Goal: Find specific page/section

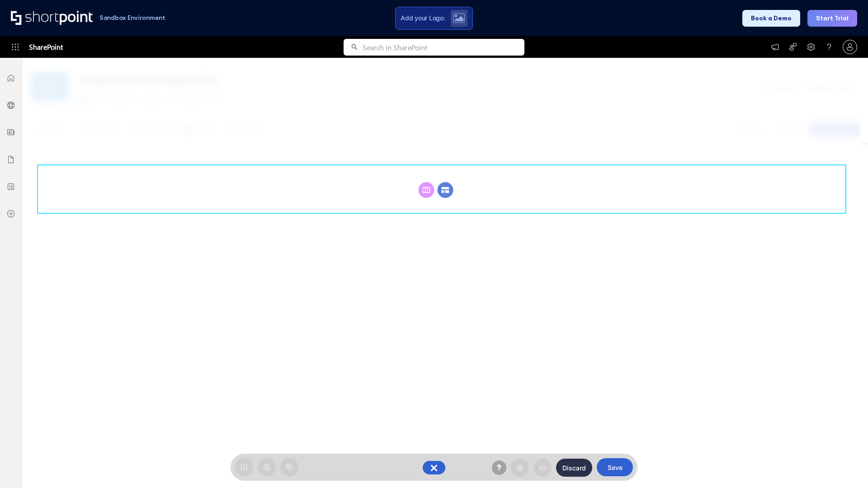
click at [445, 190] on circle at bounding box center [445, 190] width 16 height 16
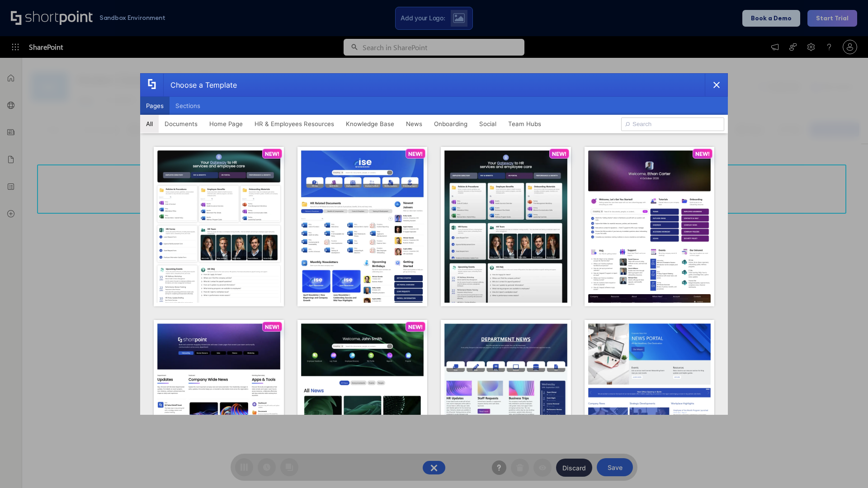
click at [155, 106] on button "Pages" at bounding box center [154, 106] width 29 height 18
type input "HR 6"
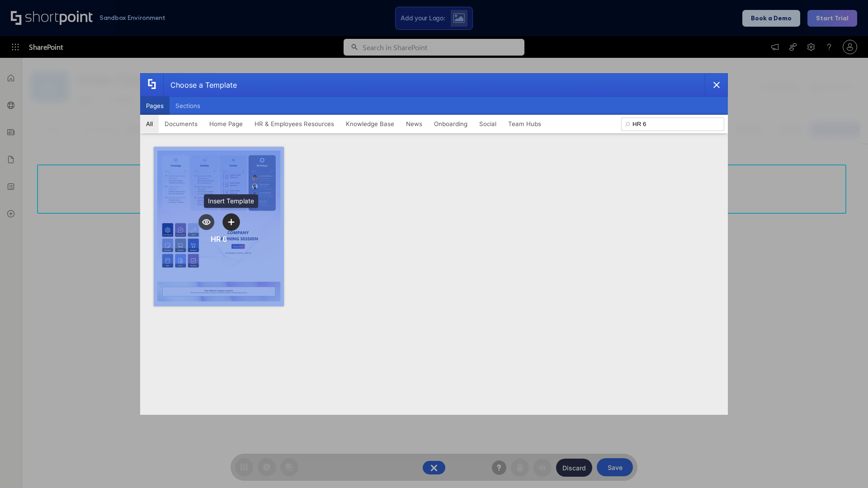
click at [231, 222] on icon "template selector" at bounding box center [231, 222] width 6 height 6
